Goal: Navigation & Orientation: Find specific page/section

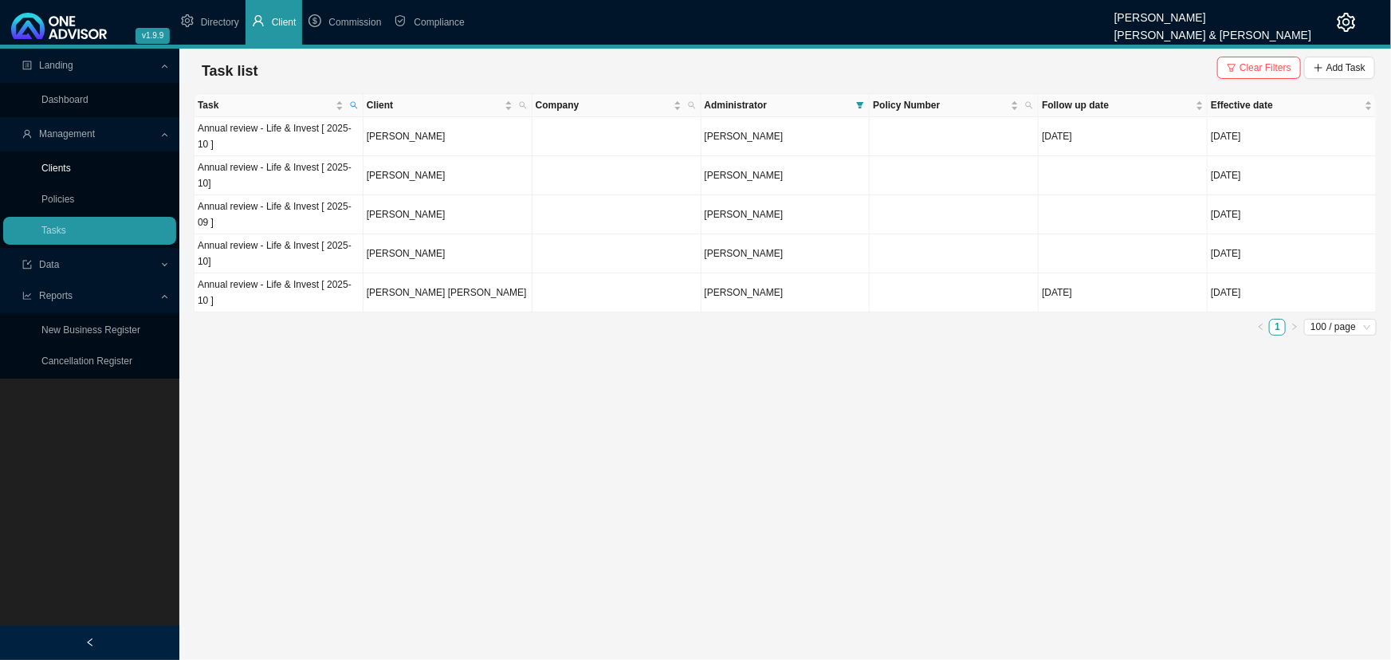
click at [64, 167] on link "Clients" at bounding box center [55, 168] width 29 height 11
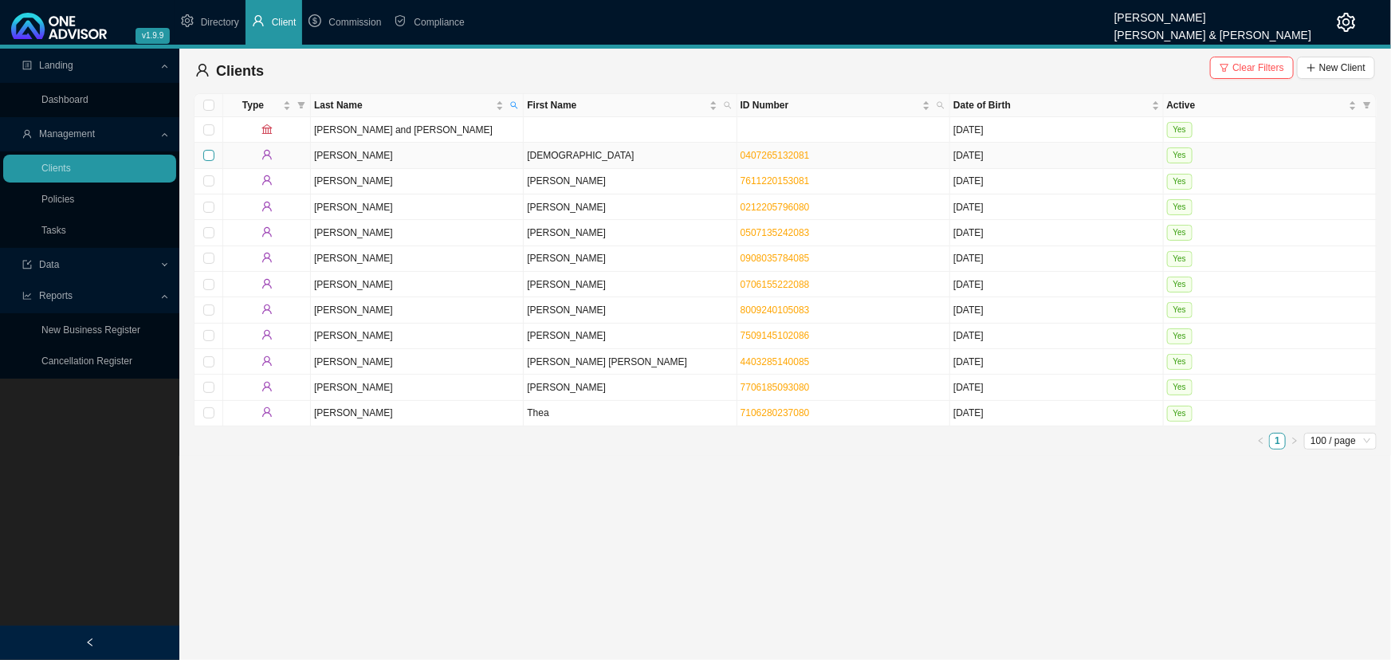
click at [205, 151] on input "checkbox" at bounding box center [208, 155] width 11 height 11
checkbox input "true"
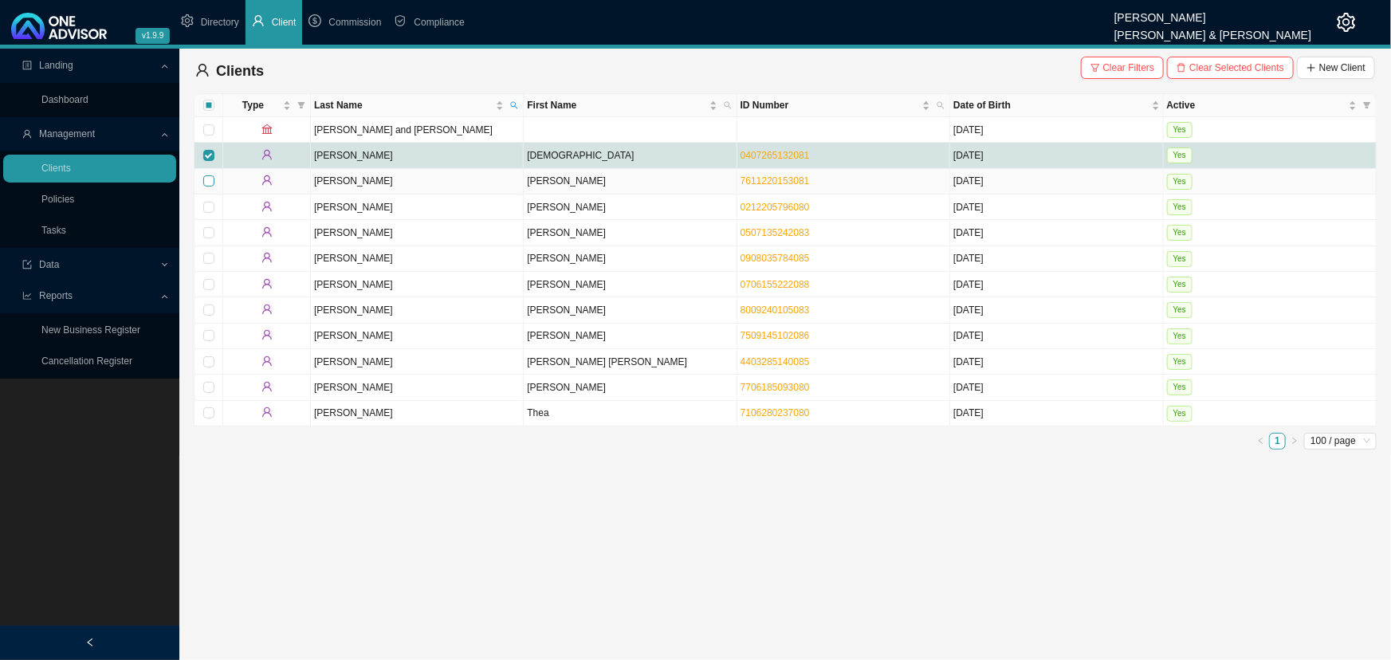
click at [208, 176] on input "checkbox" at bounding box center [208, 180] width 11 height 11
checkbox input "true"
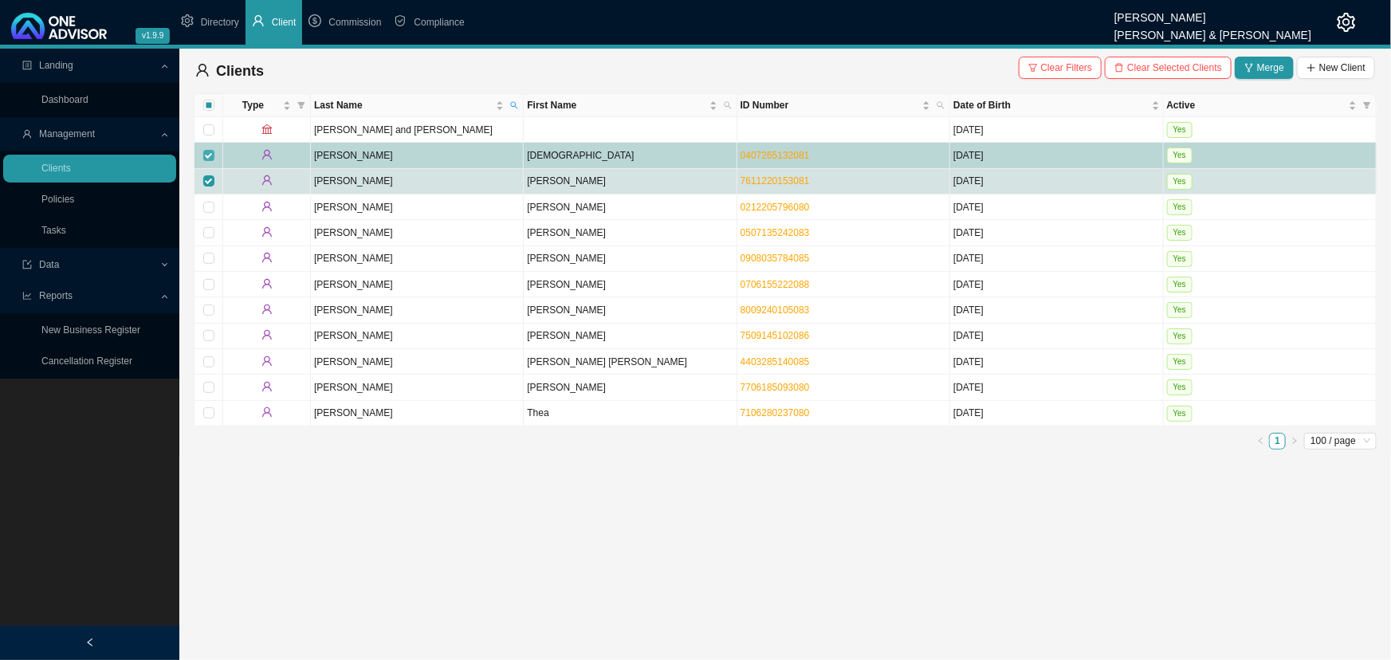
click at [207, 151] on input "checkbox" at bounding box center [208, 155] width 11 height 11
checkbox input "false"
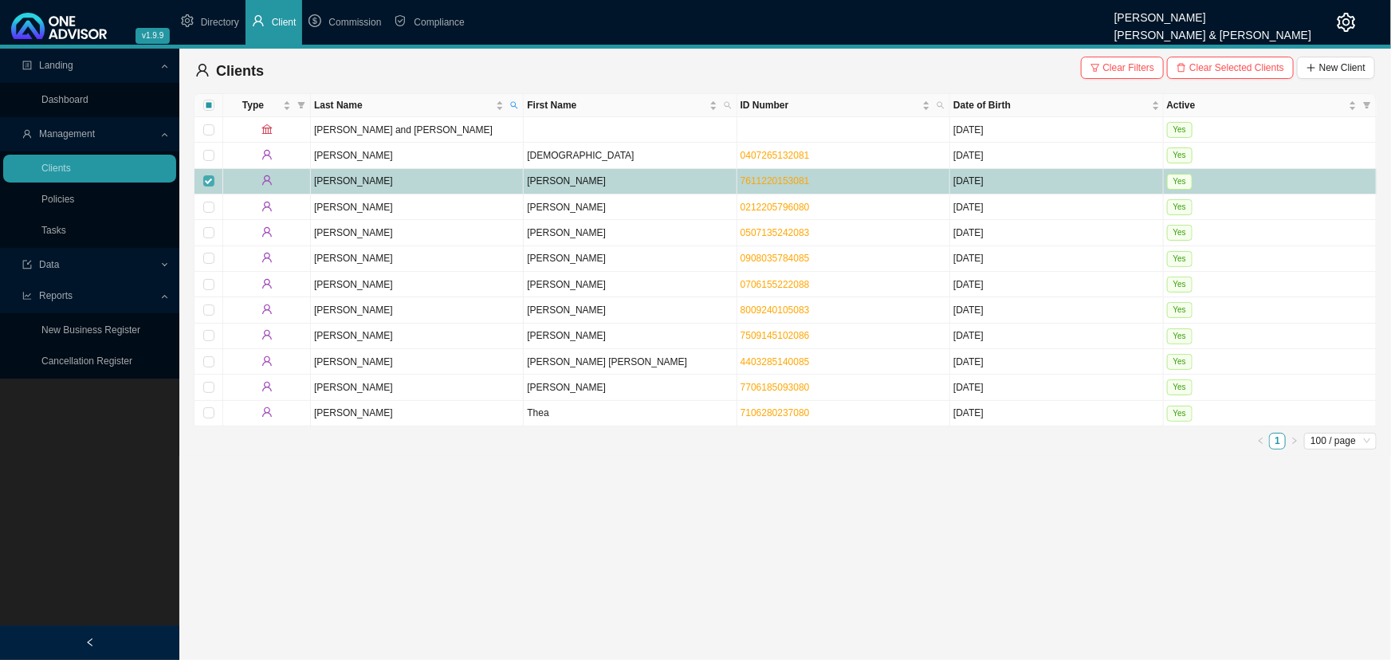
click at [210, 176] on input "checkbox" at bounding box center [208, 180] width 11 height 11
checkbox input "false"
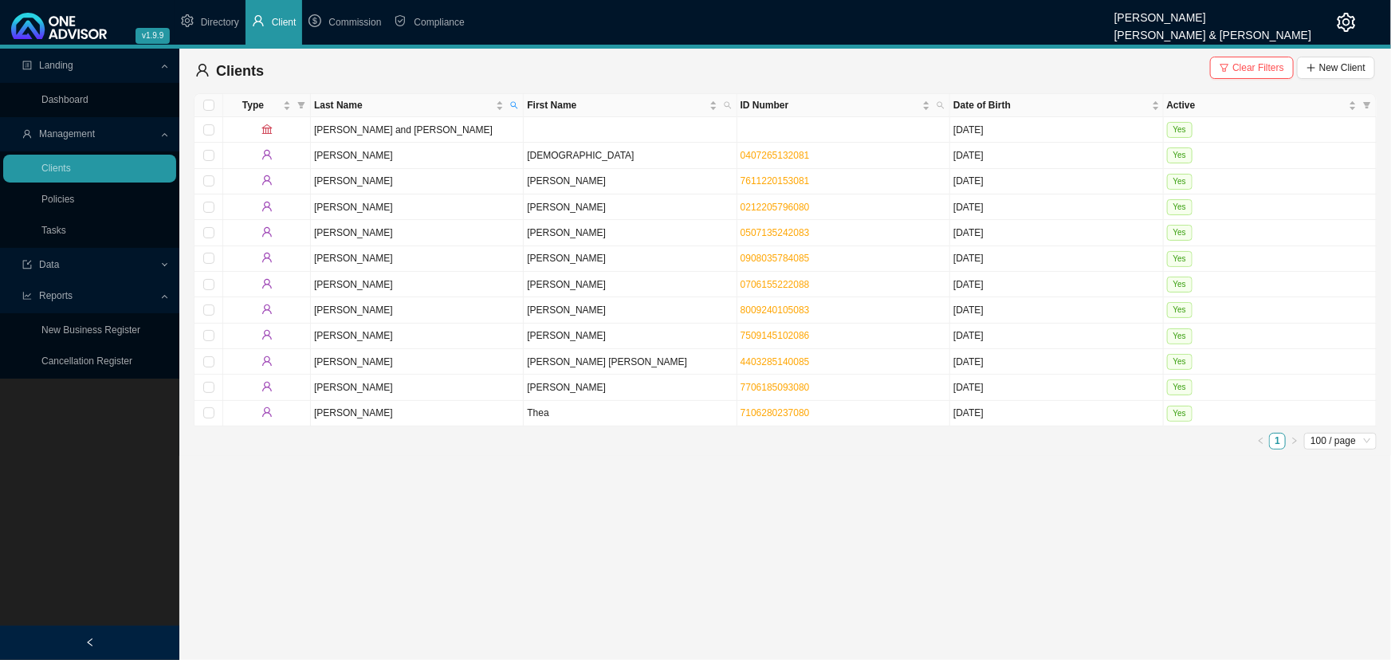
click at [150, 298] on span "Reports" at bounding box center [90, 296] width 137 height 28
click at [158, 131] on span "Management" at bounding box center [90, 134] width 137 height 28
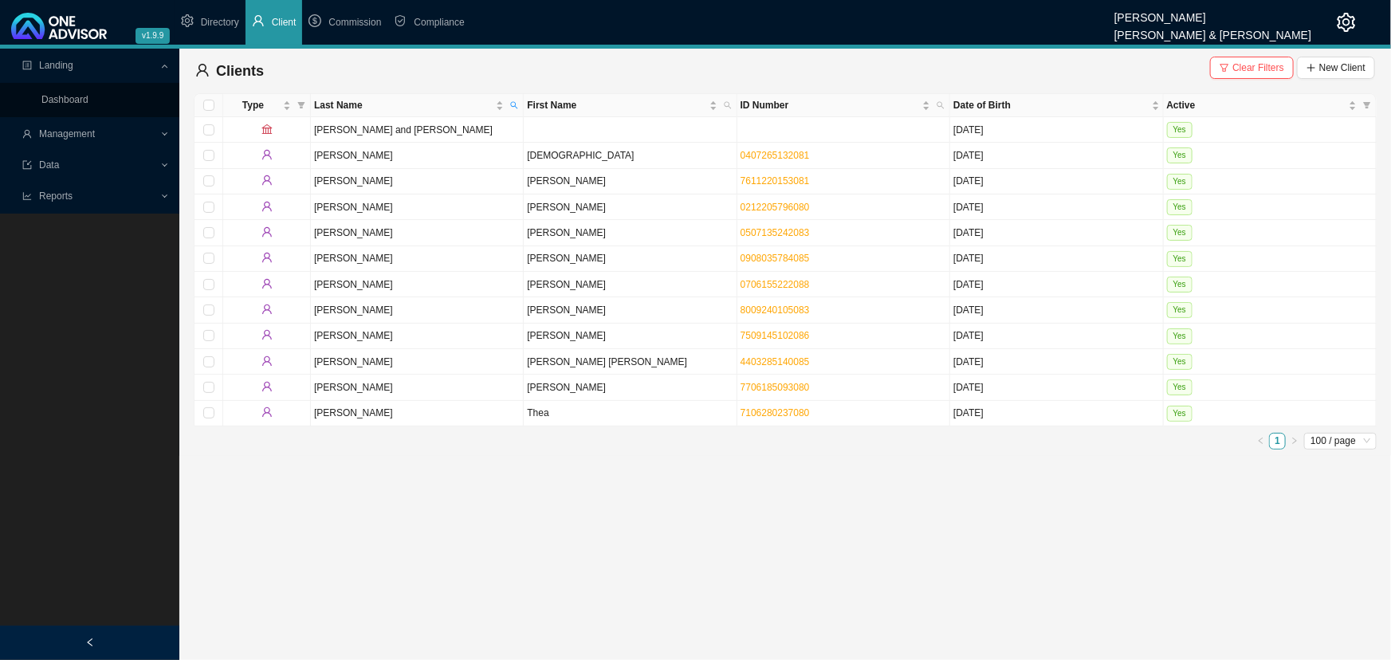
click at [161, 61] on div "Landing" at bounding box center [89, 66] width 173 height 28
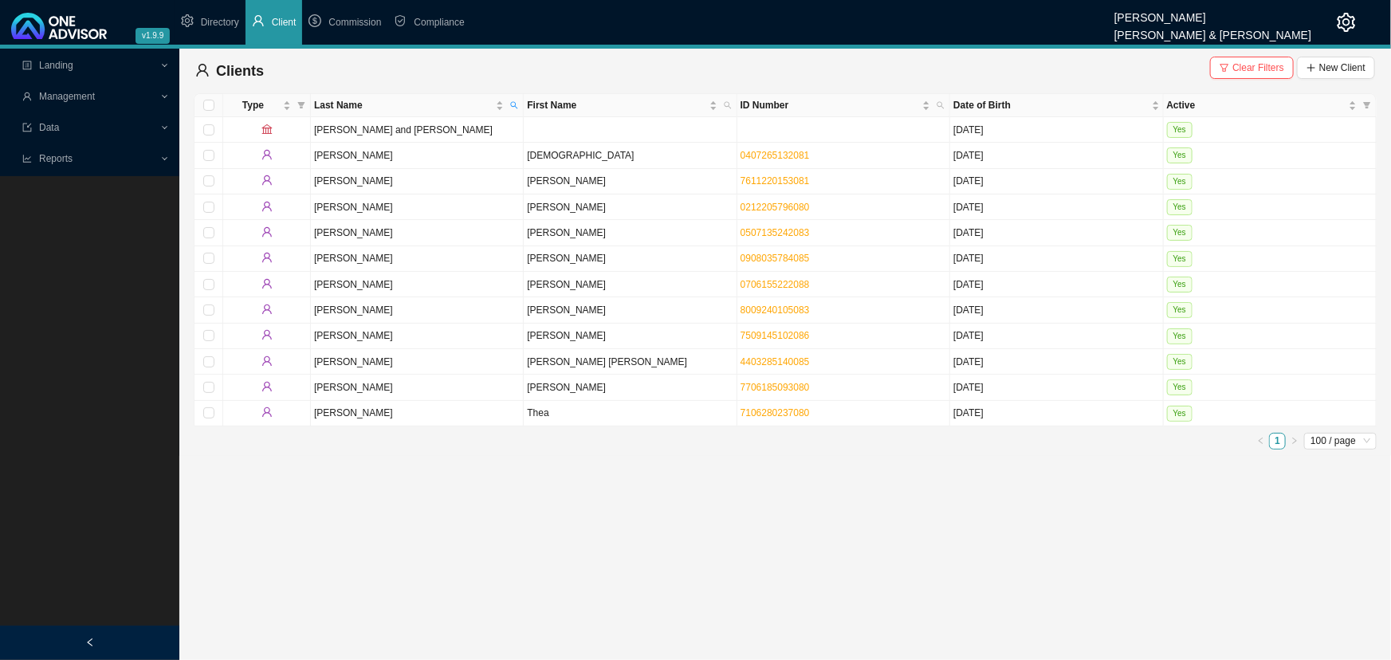
click at [165, 64] on div "Landing" at bounding box center [89, 66] width 173 height 28
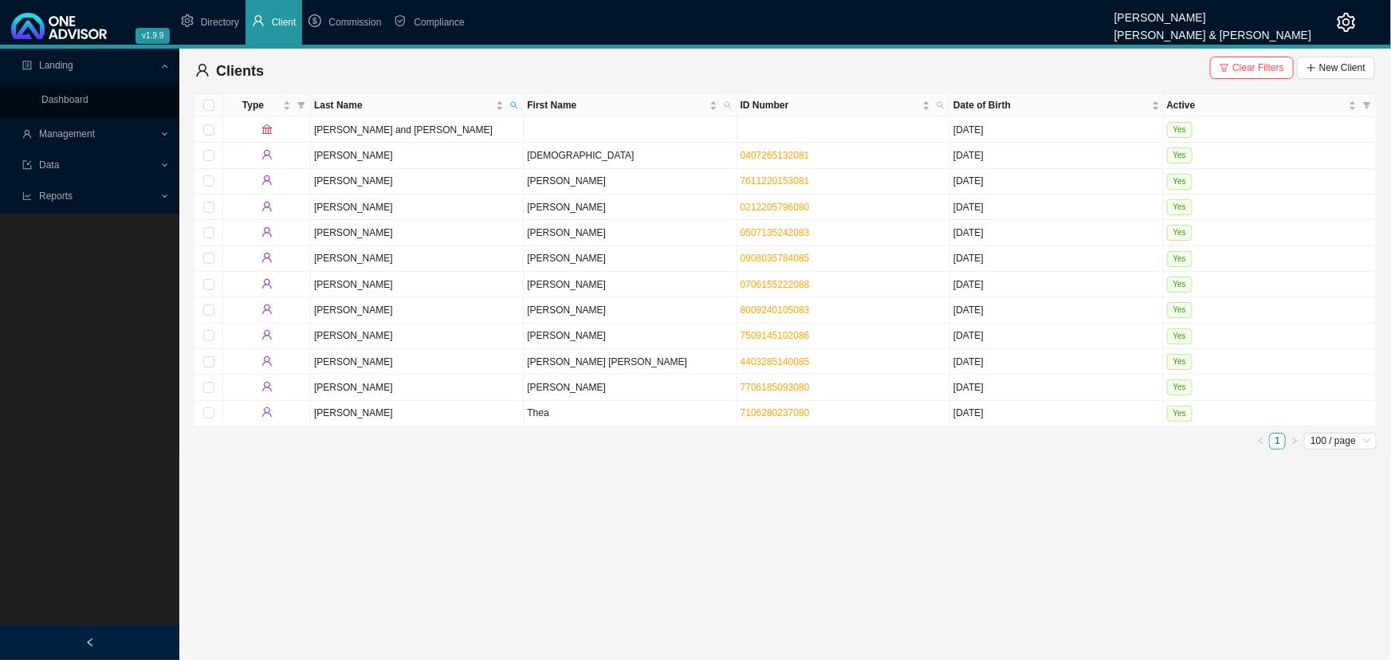
click at [163, 130] on div "Management" at bounding box center [89, 134] width 173 height 28
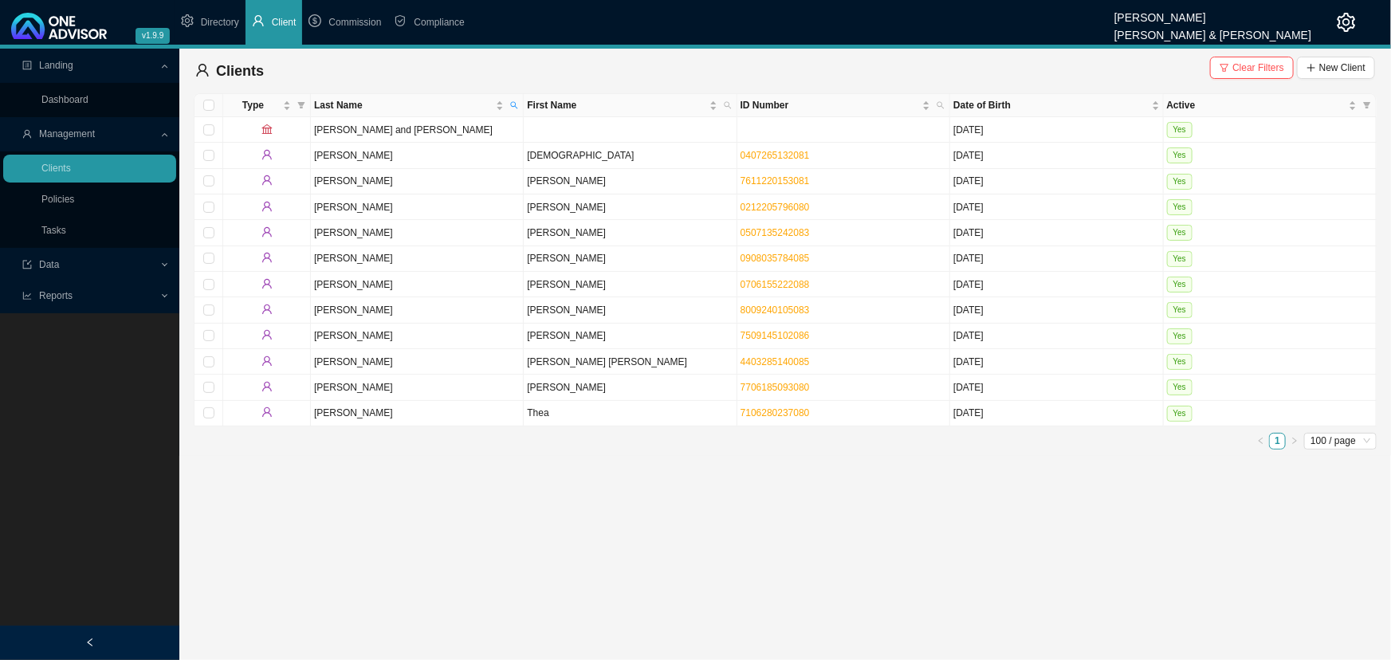
click at [62, 390] on div "Landing Dashboard Management Clients Policies Tasks Data Reports New Business R…" at bounding box center [89, 379] width 179 height 660
click at [163, 261] on div "Data" at bounding box center [89, 265] width 173 height 28
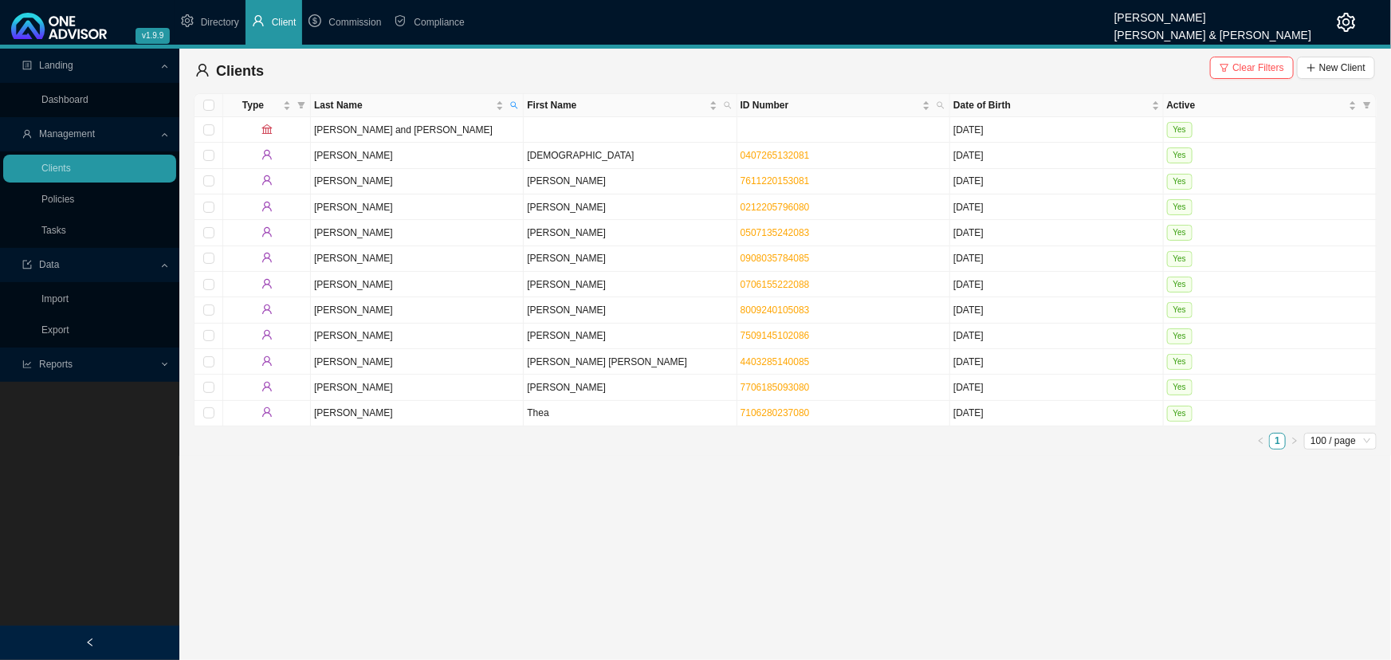
click at [163, 365] on div "Reports" at bounding box center [89, 365] width 173 height 28
